Goal: Task Accomplishment & Management: Use online tool/utility

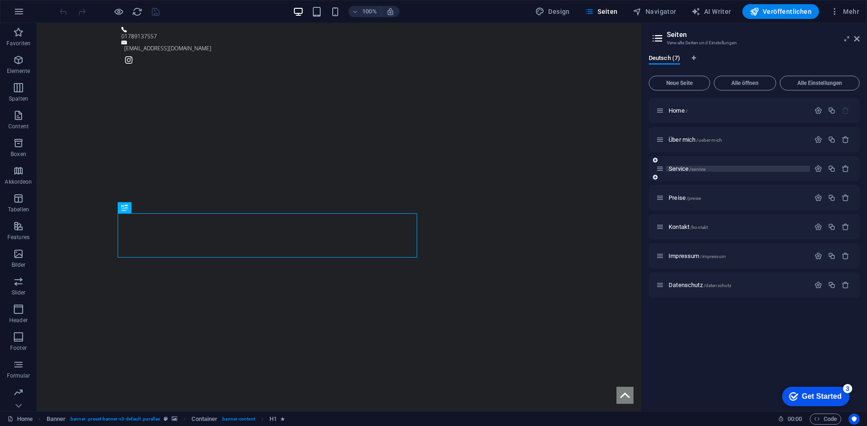
click at [681, 167] on span "Service /service" at bounding box center [686, 168] width 37 height 7
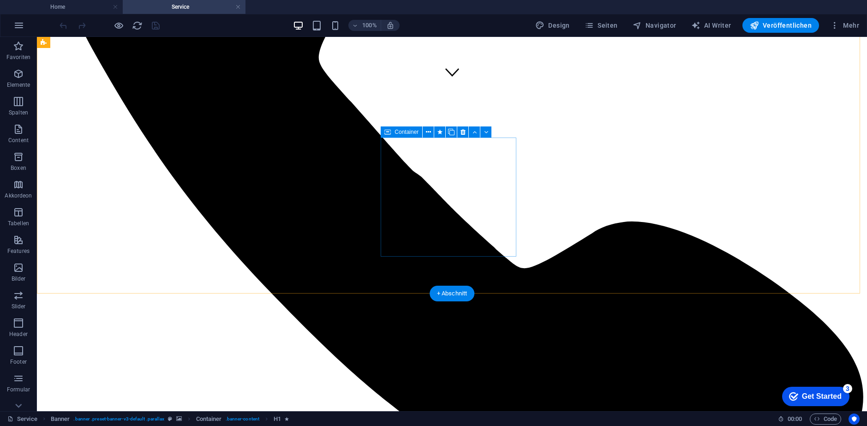
scroll to position [507, 0]
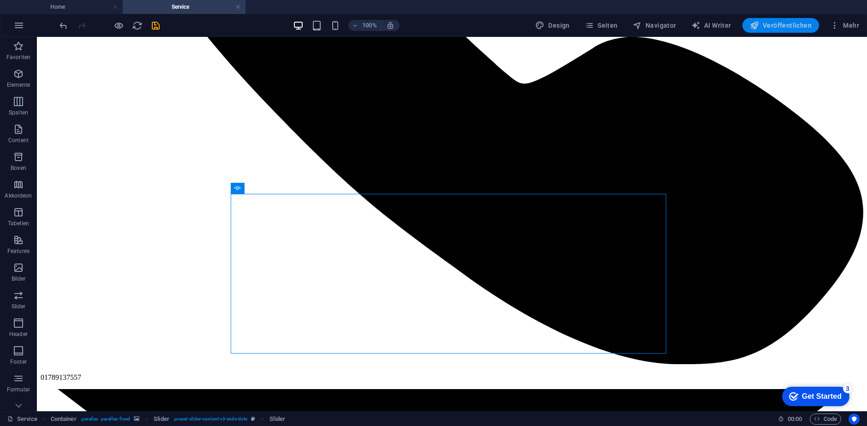
click at [797, 22] on span "Veröffentlichen" at bounding box center [780, 25] width 62 height 9
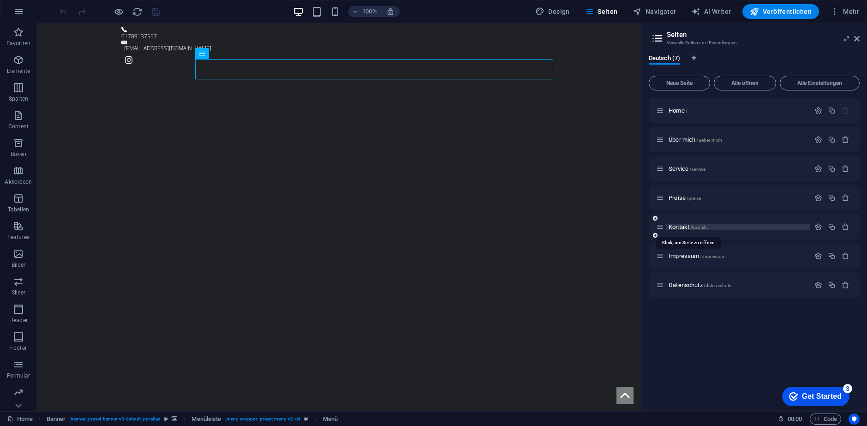
click at [675, 224] on span "Kontakt /kontakt" at bounding box center [687, 226] width 39 height 7
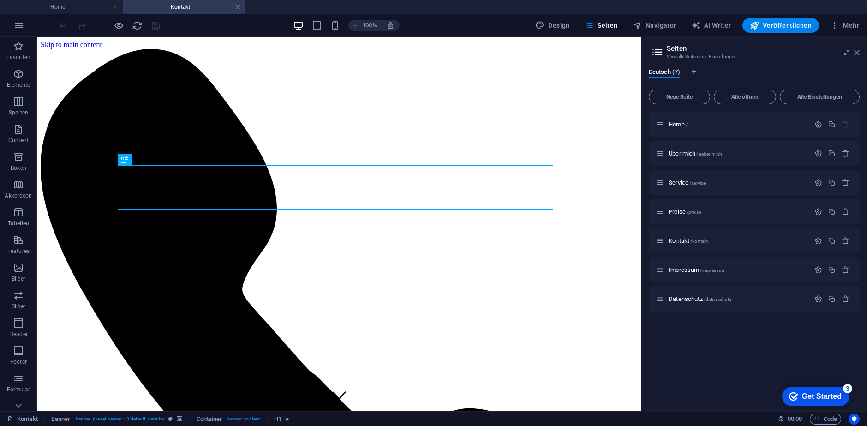
click at [0, 0] on icon at bounding box center [0, 0] width 0 height 0
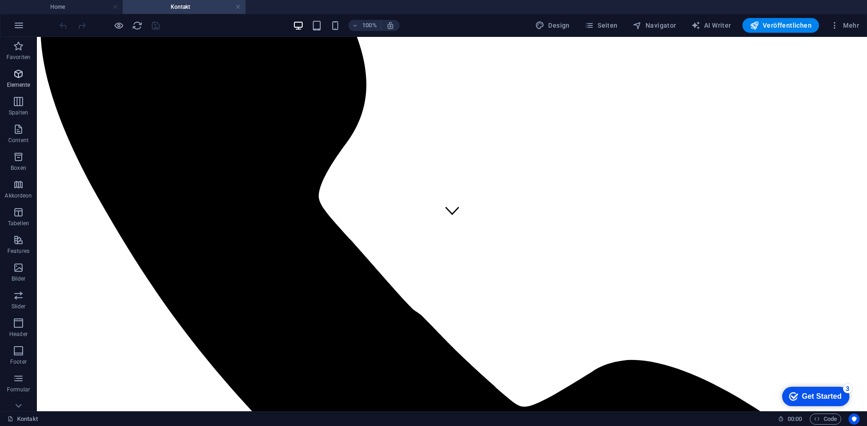
click at [12, 83] on p "Elemente" at bounding box center [19, 84] width 24 height 7
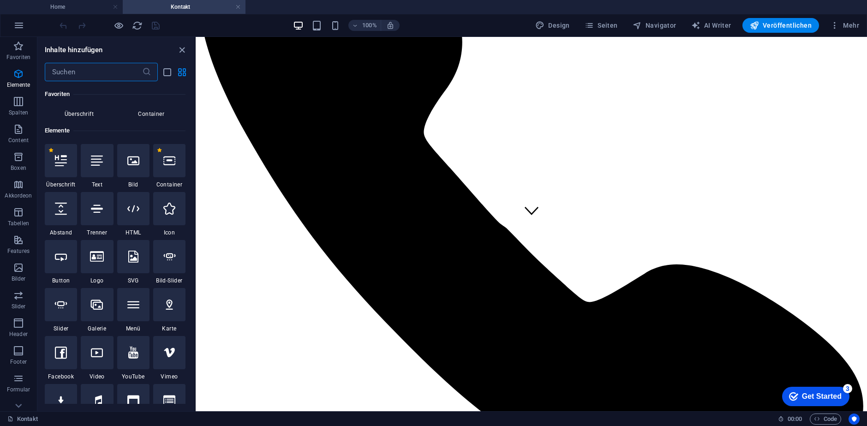
scroll to position [98, 0]
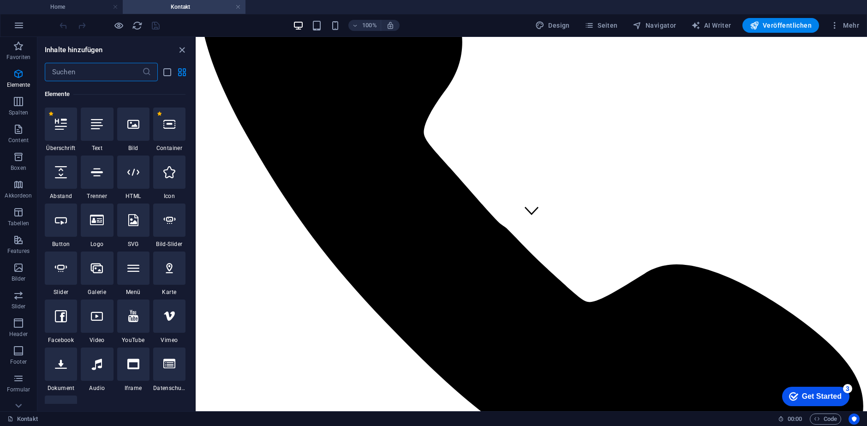
click at [89, 65] on input "text" at bounding box center [93, 72] width 97 height 18
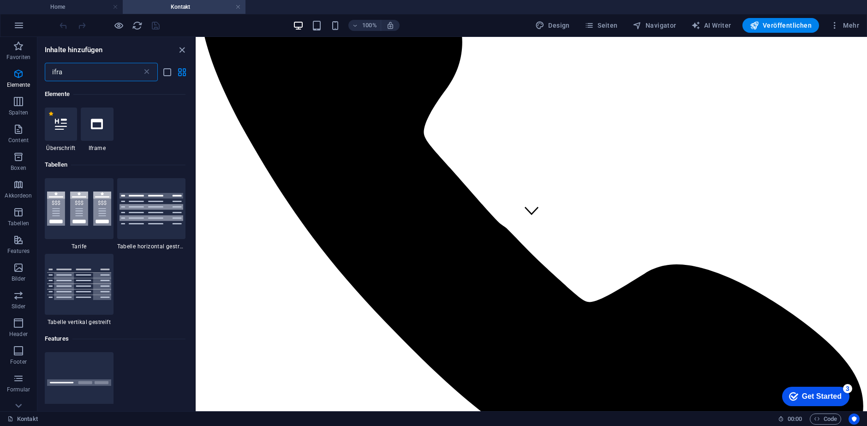
scroll to position [0, 0]
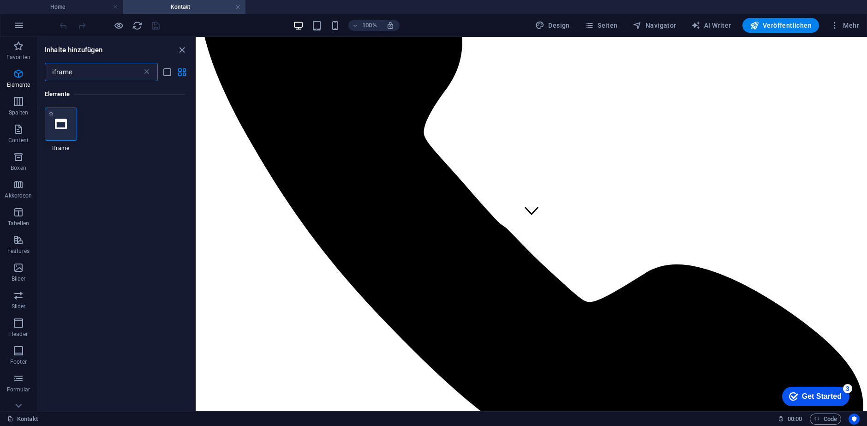
type input "iframe"
click at [53, 128] on div at bounding box center [61, 123] width 32 height 33
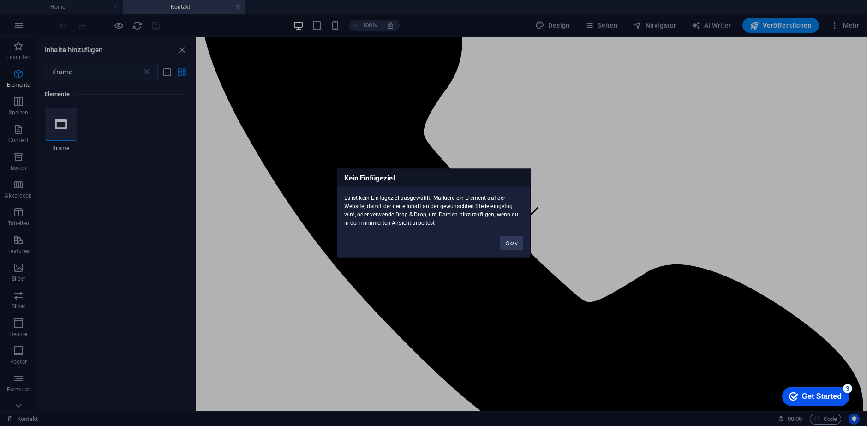
click at [507, 235] on div "Okay" at bounding box center [511, 238] width 37 height 24
drag, startPoint x: 54, startPoint y: 120, endPoint x: 154, endPoint y: 150, distance: 103.6
click at [55, 120] on div "Kein Einfügeziel Es ist kein Einfügeziel ausgewählt. Markiere ein Element auf d…" at bounding box center [433, 213] width 867 height 426
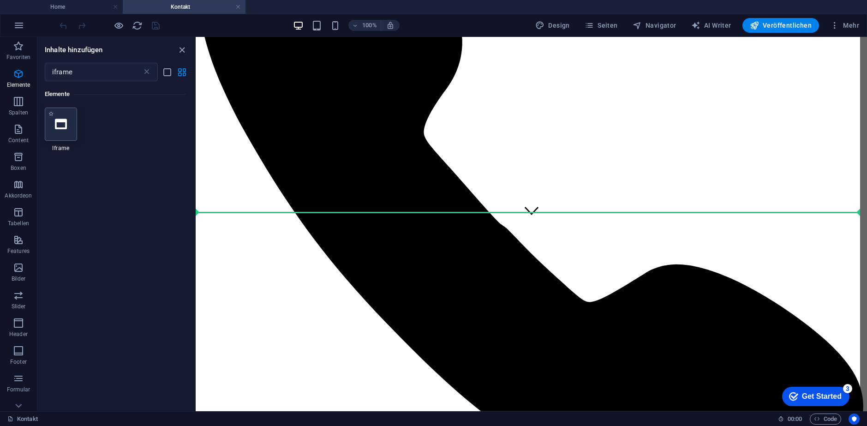
select select "%"
select select "px"
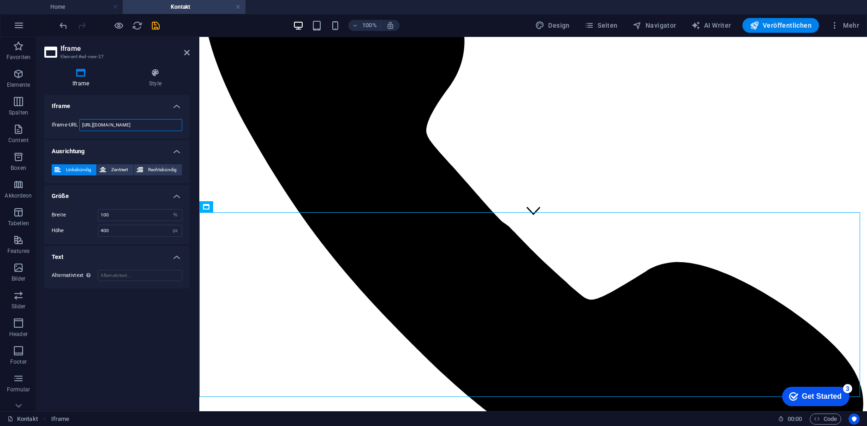
click at [112, 122] on input "https://template-wireframe.de.rs/" at bounding box center [130, 125] width 103 height 12
paste input "connect.bookitup.de/bookitup-forms/57279/html/bookitup-form-2f26e903-8e11-4454-…"
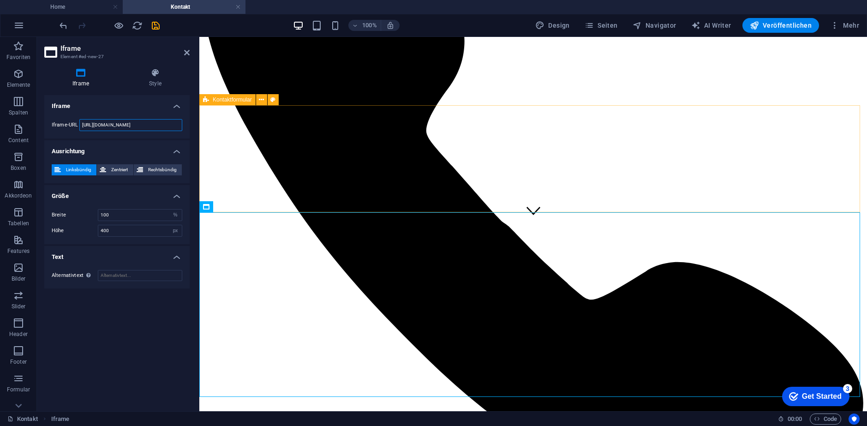
type input "https://connect.bookitup.de/bookitup-forms/57279/html/bookitup-form-2f26e903-8e…"
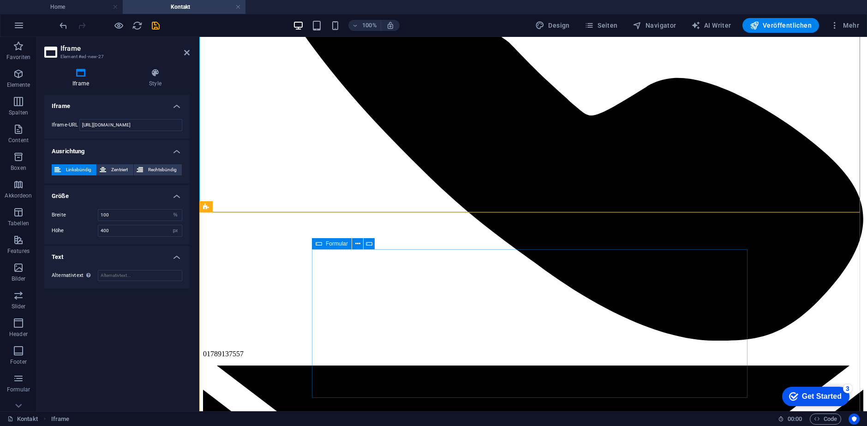
scroll to position [369, 0]
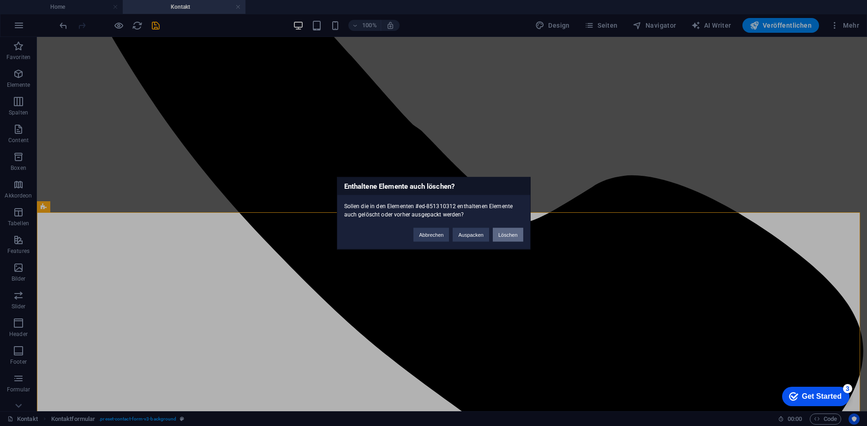
drag, startPoint x: 508, startPoint y: 233, endPoint x: 459, endPoint y: 198, distance: 59.9
click at [508, 233] on button "Löschen" at bounding box center [508, 234] width 30 height 14
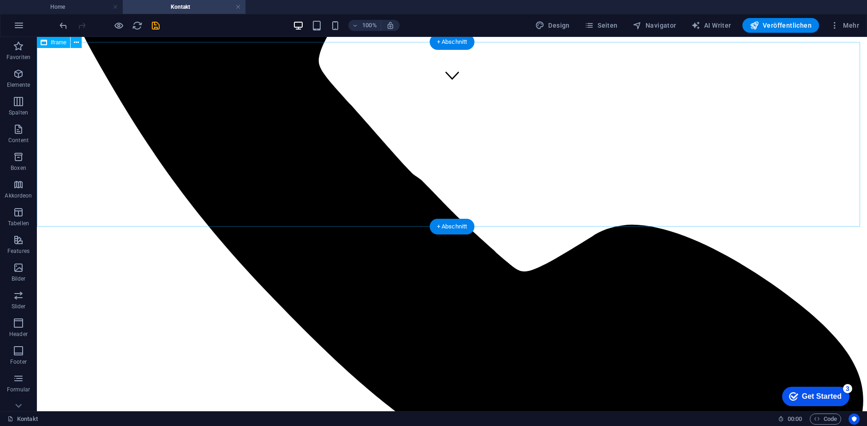
scroll to position [277, 0]
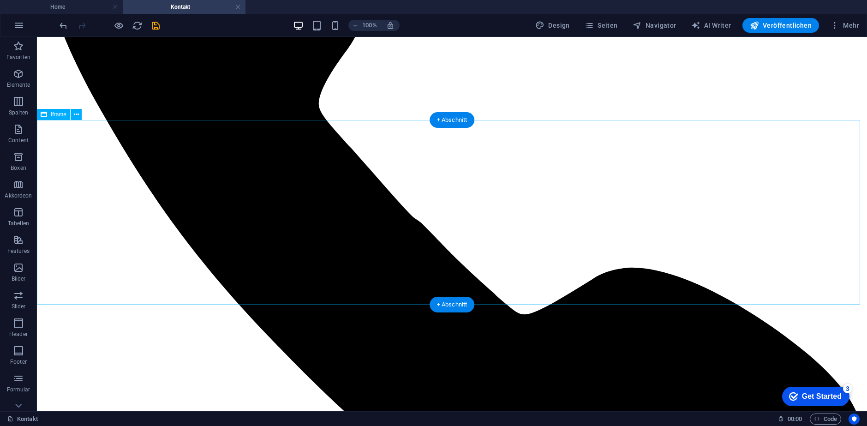
click at [74, 113] on icon at bounding box center [76, 115] width 5 height 10
click at [55, 118] on div "Iframe" at bounding box center [53, 114] width 33 height 11
click at [55, 117] on div "Iframe" at bounding box center [53, 114] width 33 height 11
select select "%"
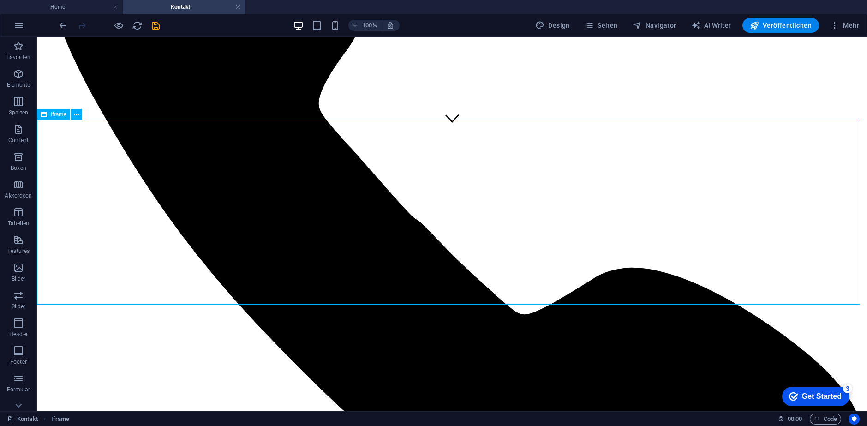
select select "px"
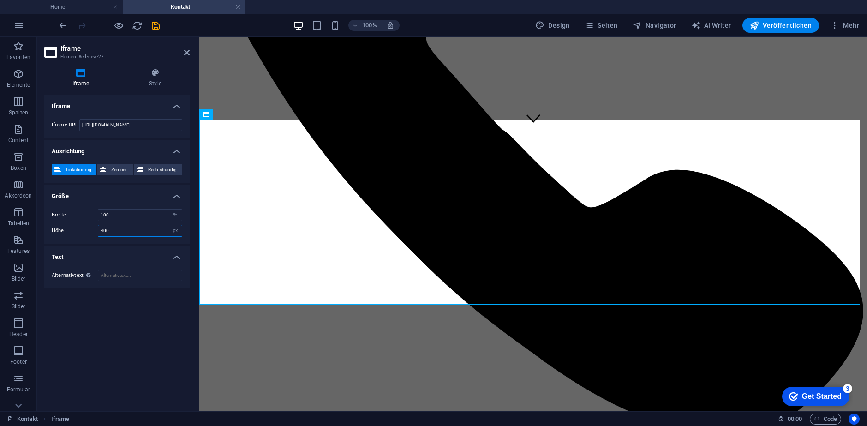
click at [133, 231] on input "400" at bounding box center [139, 230] width 83 height 11
drag, startPoint x: 153, startPoint y: 234, endPoint x: 71, endPoint y: 232, distance: 81.2
click at [71, 232] on div "Höhe 400 px %" at bounding box center [117, 231] width 131 height 12
type input "1000"
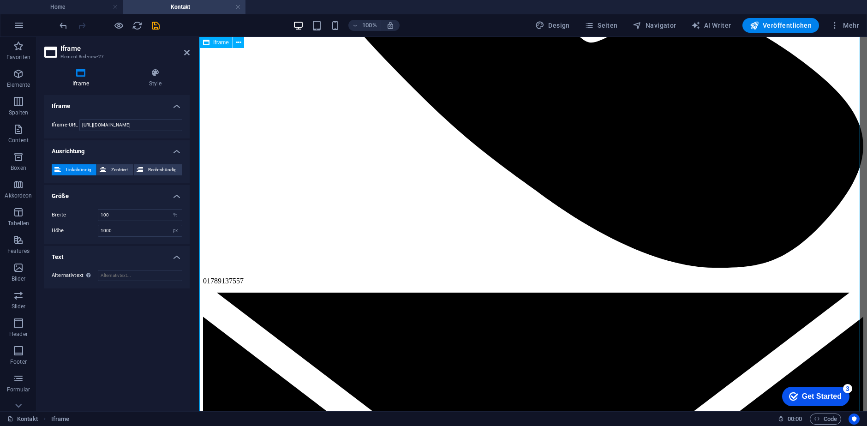
scroll to position [323, 0]
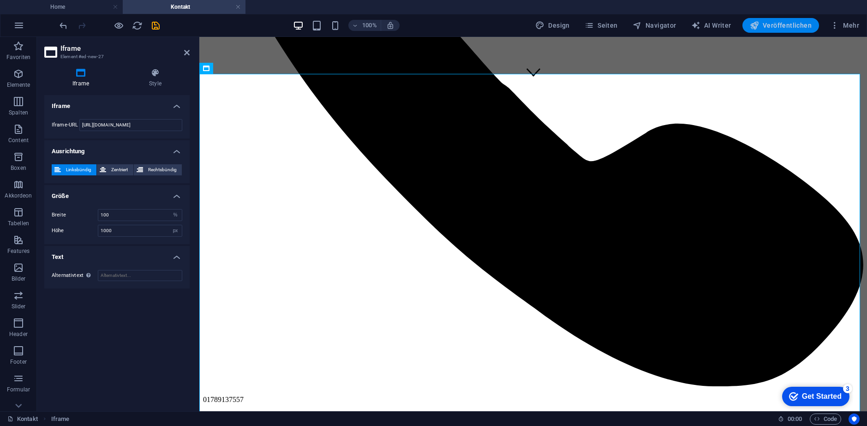
click at [765, 21] on span "Veröffentlichen" at bounding box center [780, 25] width 62 height 9
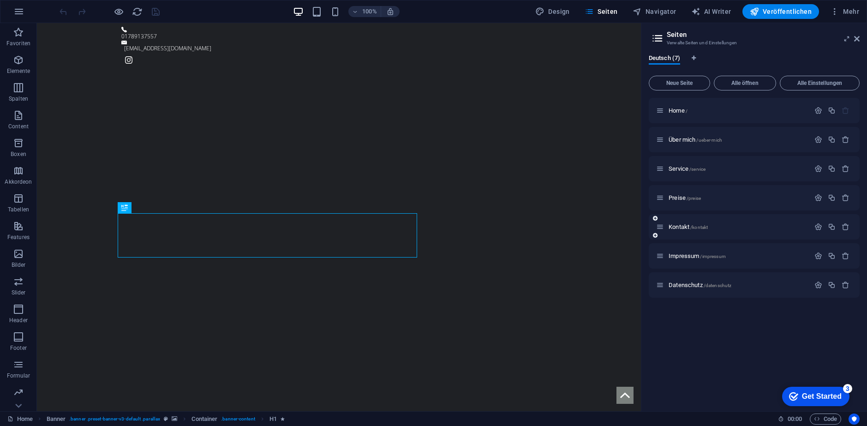
click at [690, 229] on span "Kontakt /kontakt" at bounding box center [687, 226] width 39 height 7
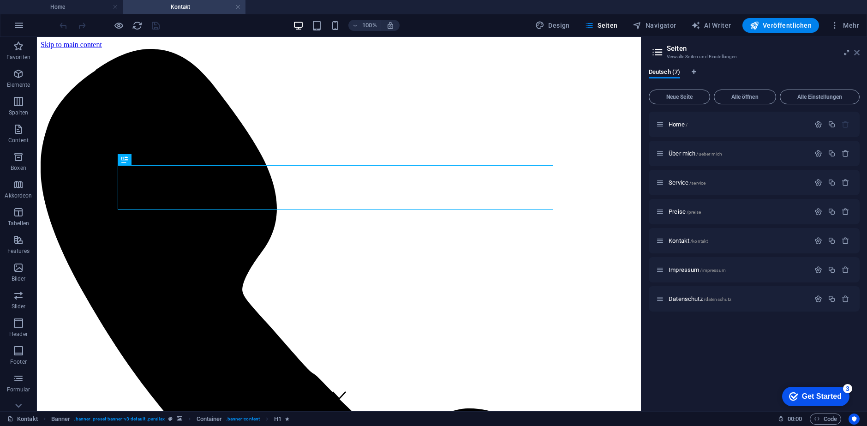
click at [0, 0] on icon at bounding box center [0, 0] width 0 height 0
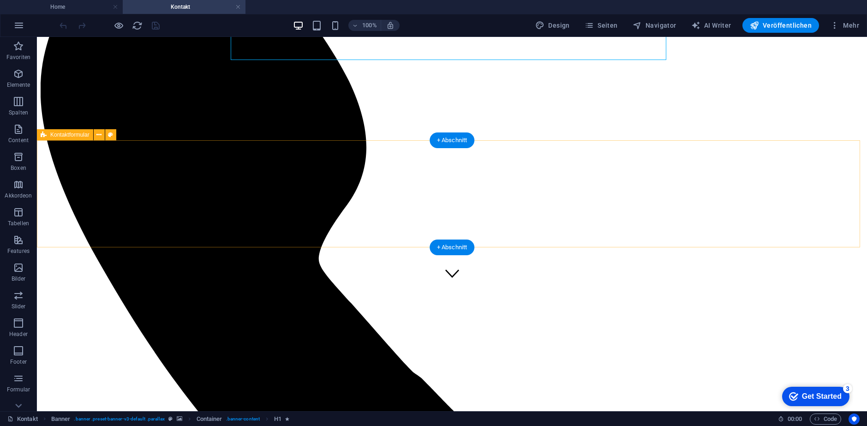
scroll to position [231, 0]
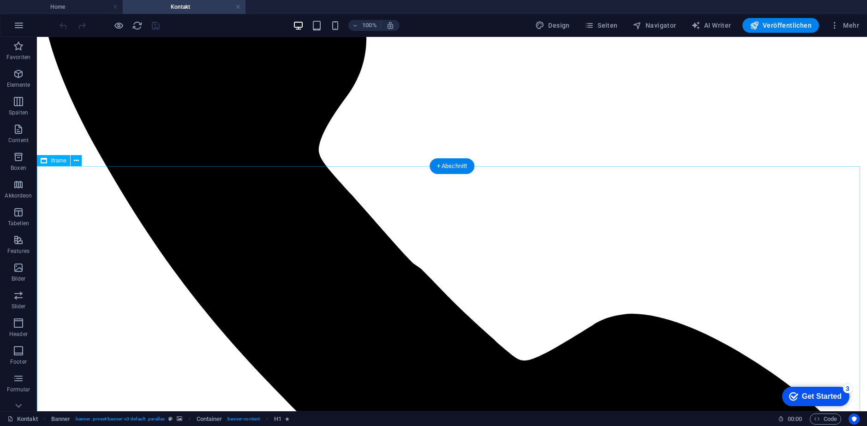
click at [51, 161] on span "Iframe" at bounding box center [59, 161] width 16 height 6
select select "%"
select select "px"
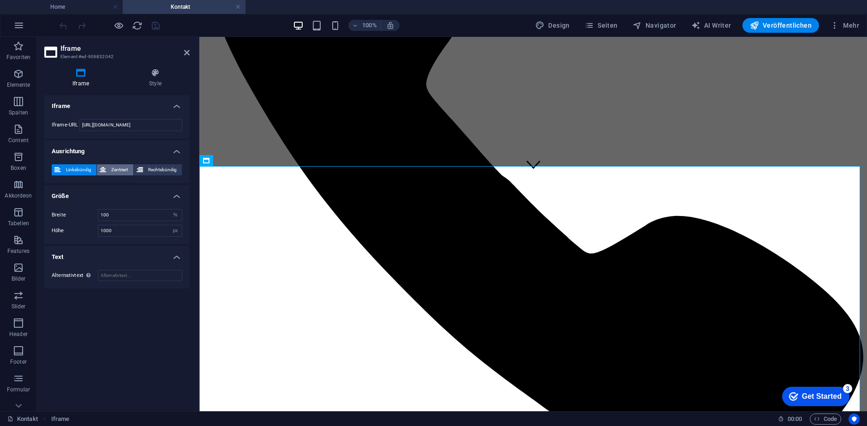
click at [111, 169] on span "Zentriert" at bounding box center [119, 169] width 21 height 11
click at [120, 215] on input "100" at bounding box center [139, 214] width 83 height 11
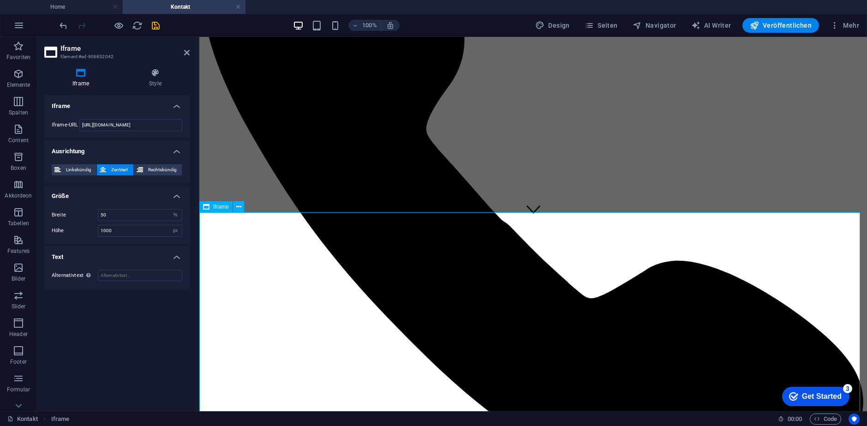
scroll to position [184, 0]
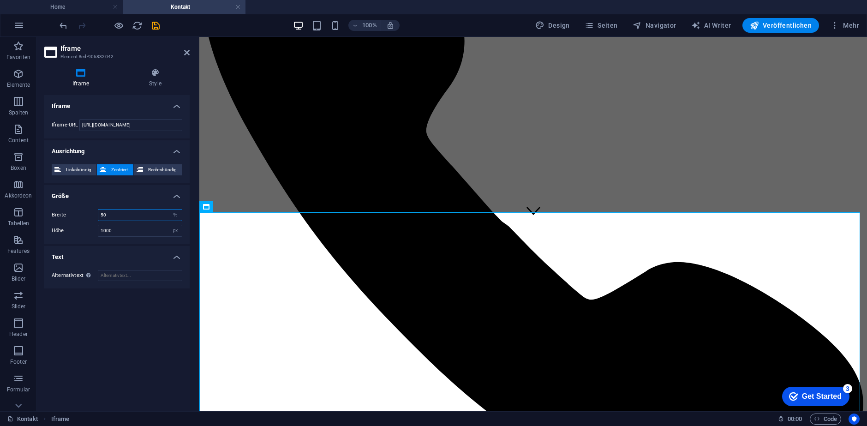
click at [117, 217] on input "50" at bounding box center [139, 214] width 83 height 11
click at [78, 167] on span "Linksbündig" at bounding box center [79, 169] width 30 height 11
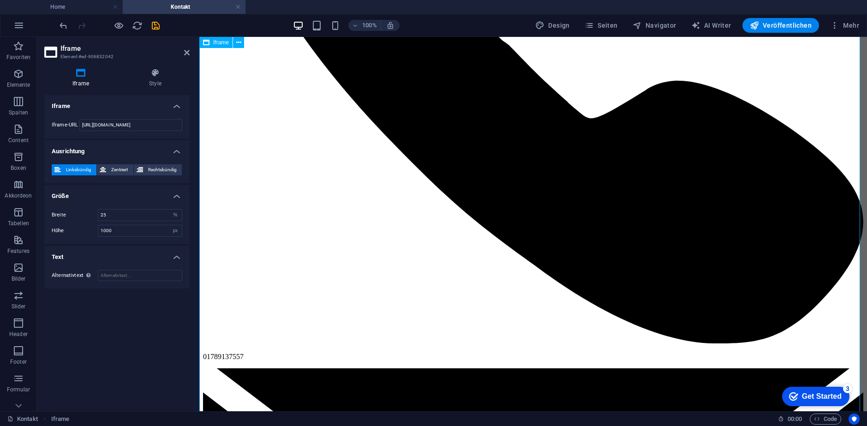
scroll to position [277, 0]
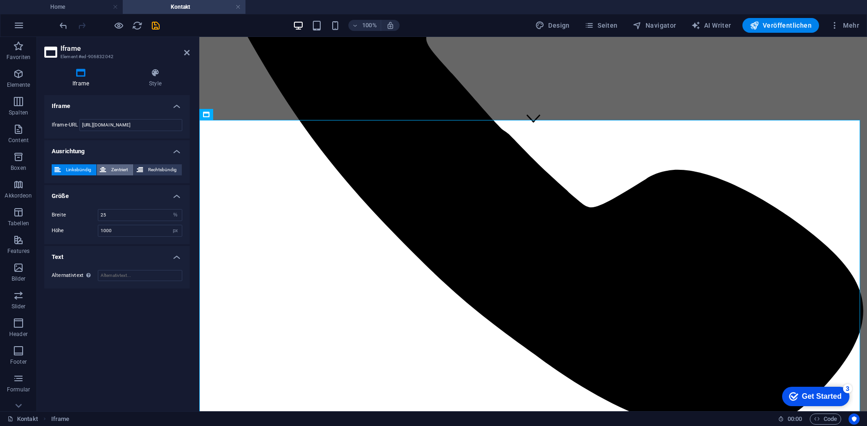
click at [113, 174] on span "Zentriert" at bounding box center [119, 169] width 21 height 11
click at [128, 219] on input "25" at bounding box center [139, 214] width 83 height 11
type input "35"
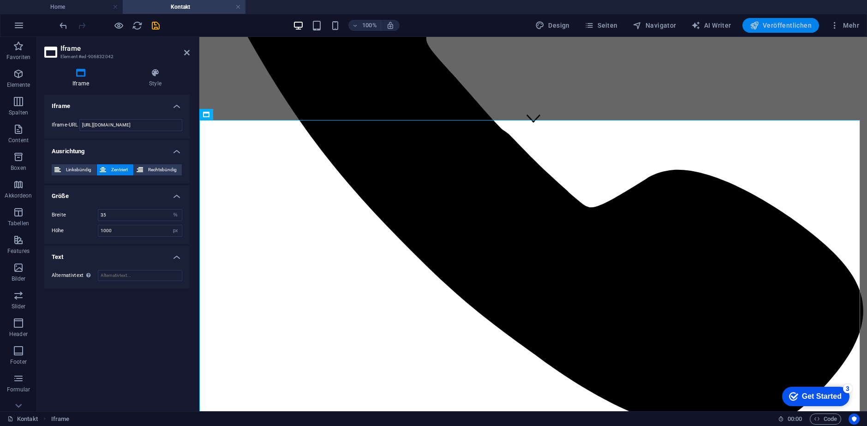
click at [778, 25] on span "Veröffentlichen" at bounding box center [780, 25] width 62 height 9
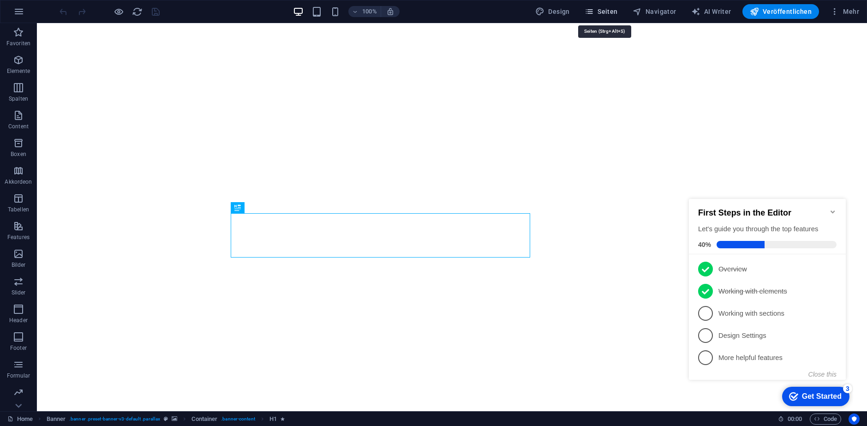
click at [606, 13] on span "Seiten" at bounding box center [600, 11] width 33 height 9
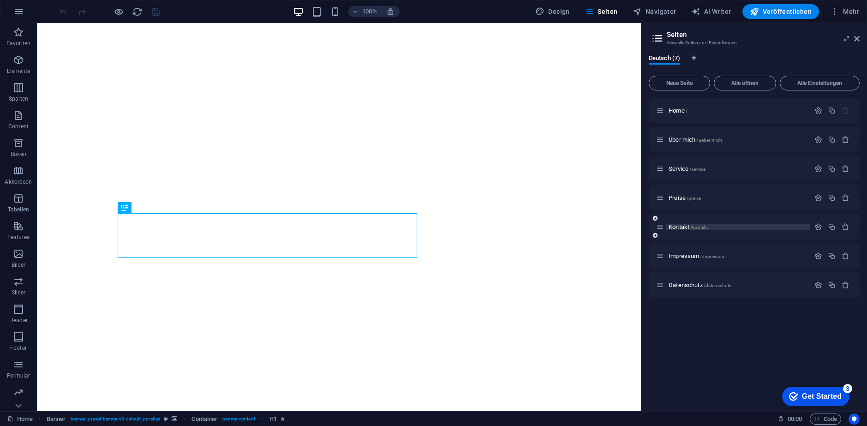
click at [678, 227] on span "Kontakt /kontakt" at bounding box center [687, 226] width 39 height 7
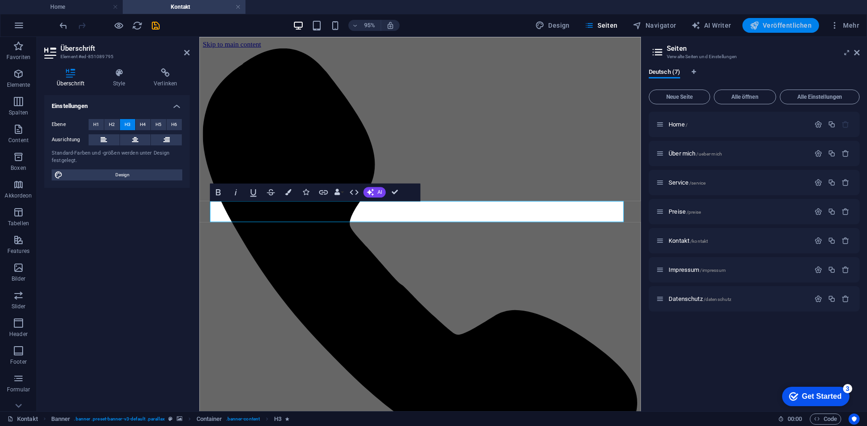
click at [800, 24] on span "Veröffentlichen" at bounding box center [780, 25] width 62 height 9
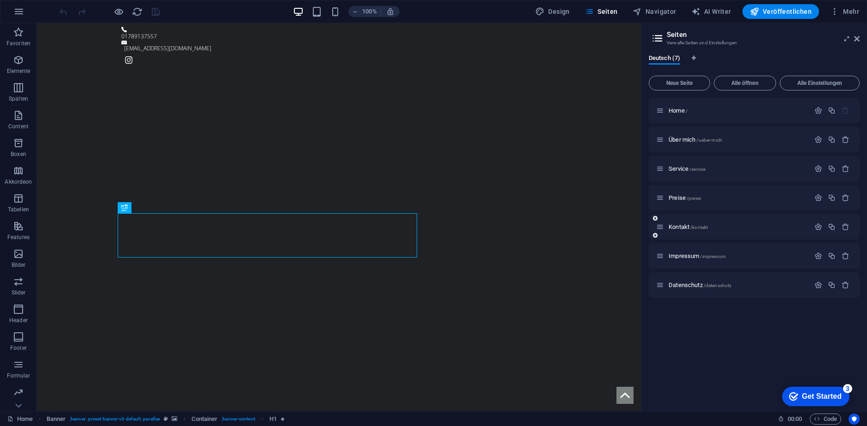
click at [686, 230] on div "Kontakt /kontakt" at bounding box center [733, 226] width 154 height 11
click at [686, 229] on span "Kontakt /kontakt" at bounding box center [687, 226] width 39 height 7
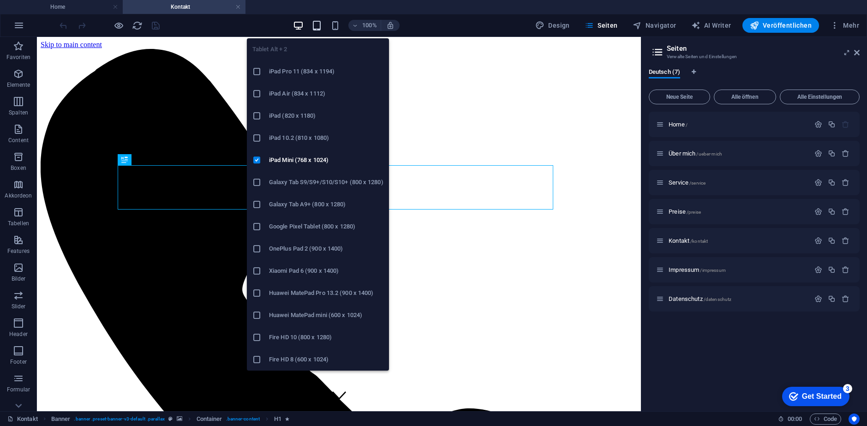
click at [318, 28] on icon "button" at bounding box center [316, 25] width 11 height 11
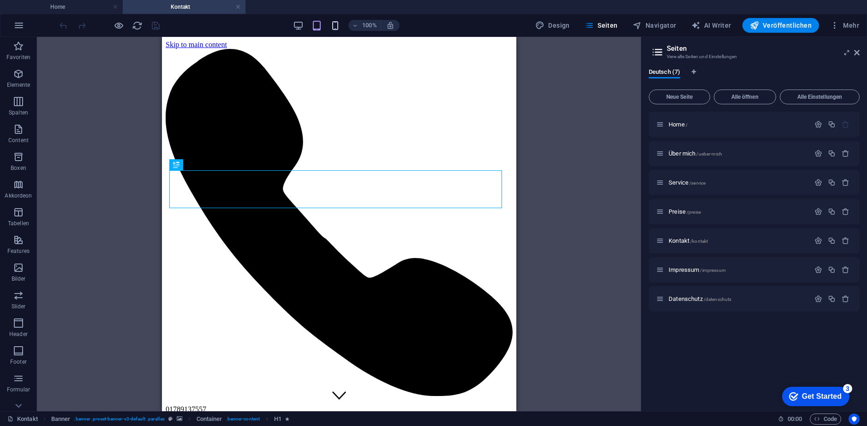
click at [336, 28] on icon "button" at bounding box center [335, 25] width 11 height 11
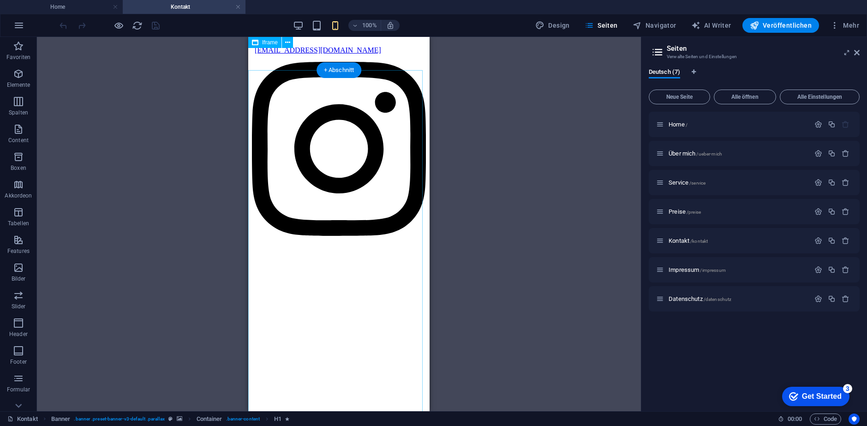
scroll to position [184, 0]
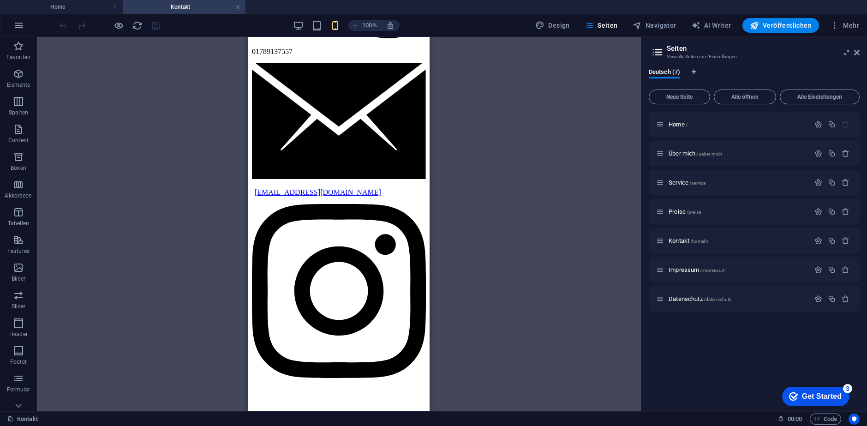
click at [860, 52] on aside "Seiten Verwalte Seiten und Einstellungen Deutsch (7) Neue Seite Alle öffnen All…" at bounding box center [754, 224] width 226 height 374
click at [0, 0] on icon at bounding box center [0, 0] width 0 height 0
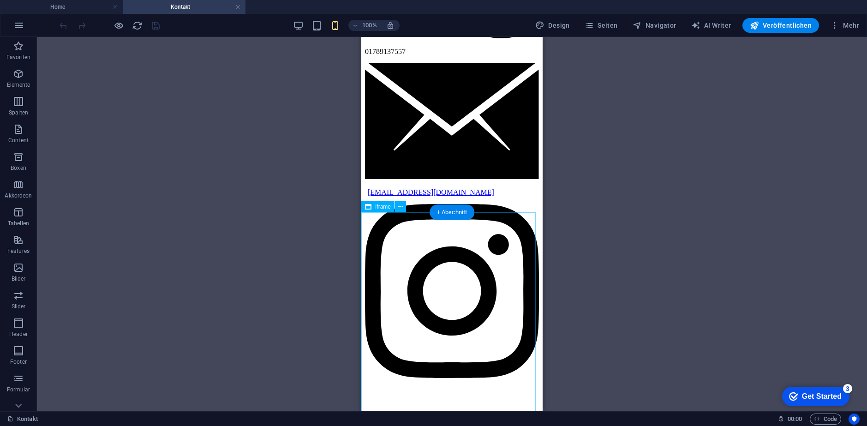
select select "%"
select select "px"
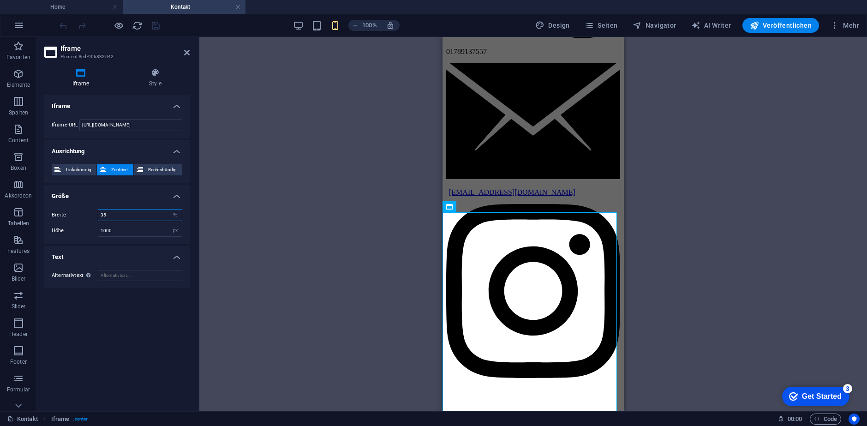
click at [117, 216] on input "35" at bounding box center [139, 214] width 83 height 11
type input "50"
click at [234, 230] on div "H1 Banner Container Banner Referenz Referenz H3 Kontaktformular H2 Iframe" at bounding box center [532, 224] width 667 height 374
click at [166, 78] on h4 "Style" at bounding box center [155, 77] width 69 height 19
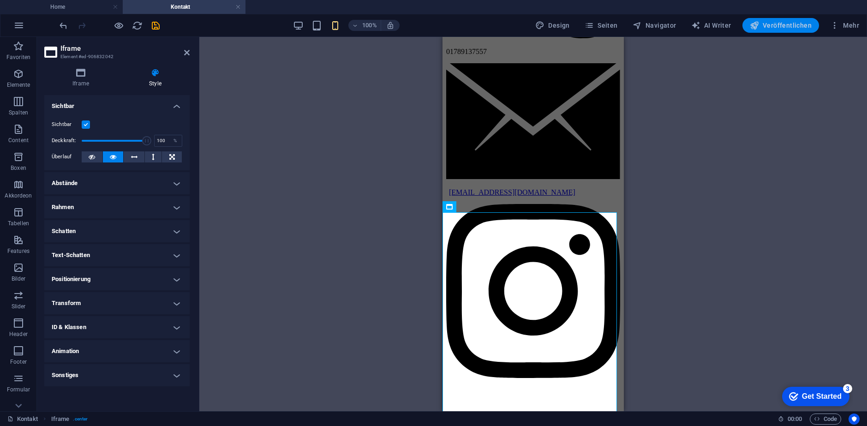
click at [806, 23] on span "Veröffentlichen" at bounding box center [780, 25] width 62 height 9
